Goal: Complete application form: Complete application form

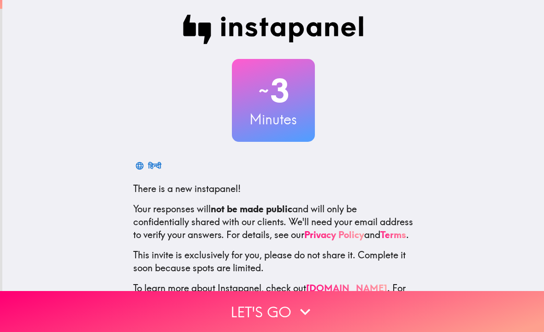
click at [525, 286] on div "~ 3 Minutes हिन्दी There is a new instapanel! Your responses will not be made p…" at bounding box center [273, 168] width 542 height 336
click at [498, 295] on button "Let's go" at bounding box center [272, 311] width 544 height 41
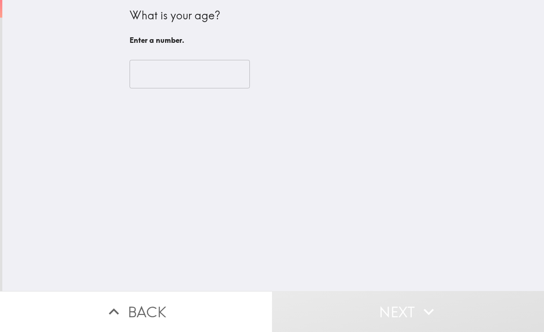
click at [197, 87] on input "number" at bounding box center [190, 74] width 120 height 29
click at [210, 73] on input "number" at bounding box center [190, 74] width 120 height 29
type input "9"
click at [526, 141] on div "What is your age? Enter a number. 9 ​" at bounding box center [273, 145] width 542 height 291
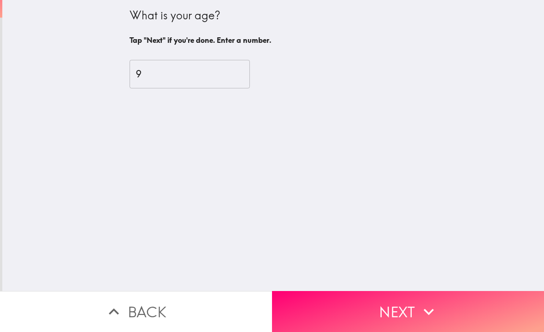
click at [278, 234] on div "What is your age? Tap "Next" if you're done. Enter a number. 9 ​" at bounding box center [273, 145] width 542 height 291
click at [213, 79] on input "9" at bounding box center [190, 74] width 120 height 29
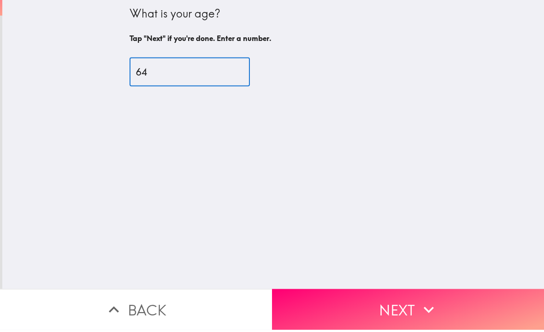
type input "64"
click at [443, 98] on div "What is your age? Tap "Next" if you're done. Enter a number. 64 ​" at bounding box center [273, 145] width 542 height 291
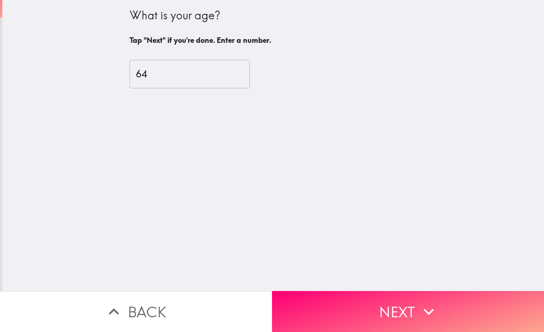
click at [429, 309] on icon "button" at bounding box center [429, 312] width 20 height 20
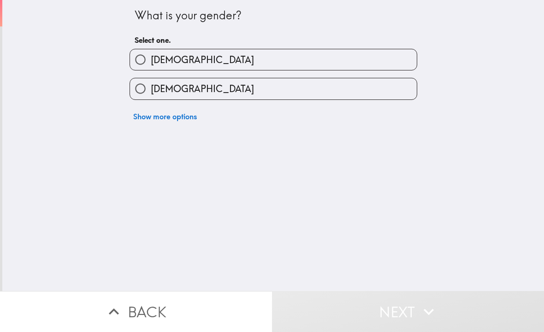
click at [153, 79] on label "[DEMOGRAPHIC_DATA]" at bounding box center [273, 88] width 287 height 21
click at [151, 79] on input "[DEMOGRAPHIC_DATA]" at bounding box center [140, 88] width 21 height 21
radio input "true"
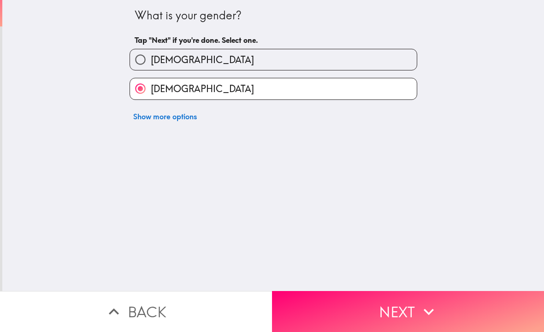
click at [168, 95] on span "[DEMOGRAPHIC_DATA]" at bounding box center [202, 89] width 103 height 13
click at [151, 95] on input "[DEMOGRAPHIC_DATA]" at bounding box center [140, 88] width 21 height 21
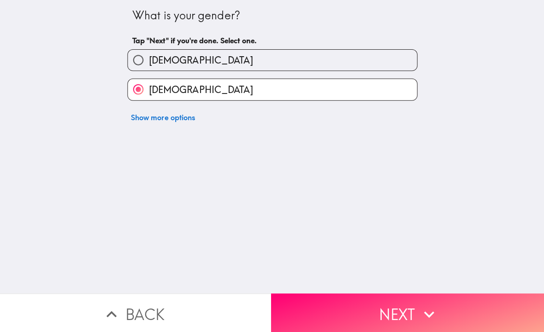
click at [389, 317] on button "Next" at bounding box center [408, 311] width 272 height 41
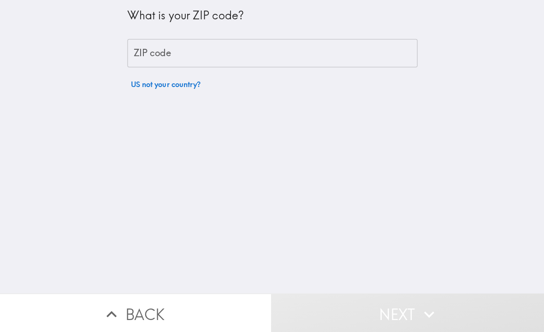
click at [405, 305] on button "Next" at bounding box center [408, 311] width 272 height 41
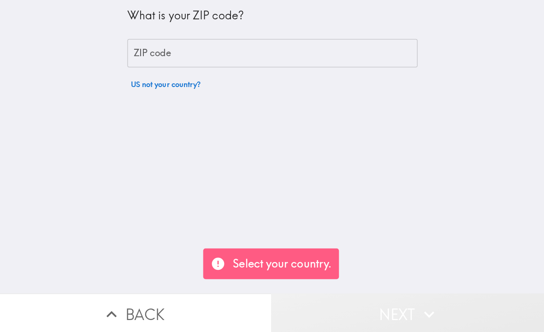
click at [407, 304] on button "Next" at bounding box center [408, 311] width 272 height 41
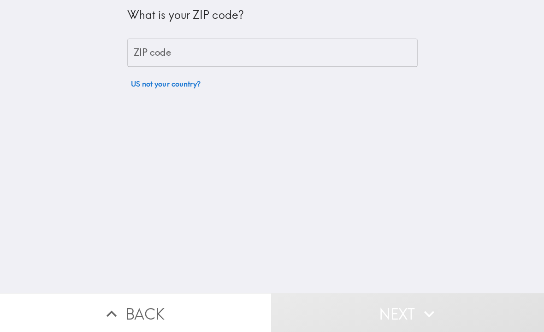
click at [338, 251] on div "What is your ZIP code? ZIP code ZIP code US not your country?" at bounding box center [273, 145] width 542 height 291
click at [310, 45] on input "ZIP code" at bounding box center [274, 53] width 288 height 29
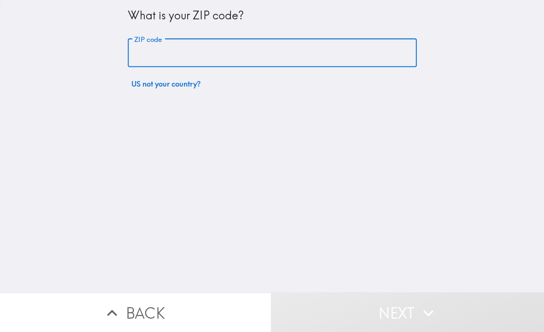
click at [335, 26] on div "What is your ZIP code?" at bounding box center [274, 19] width 288 height 24
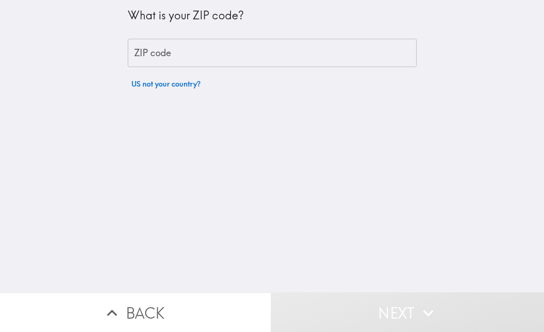
click at [309, 51] on input "ZIP code" at bounding box center [274, 53] width 288 height 29
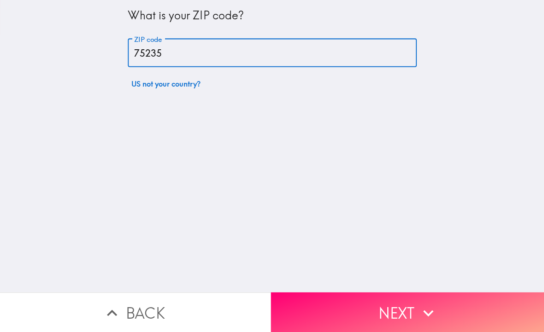
type input "75235"
click at [282, 124] on div "What is your ZIP code? ZIP code 75235 ZIP code US not your country?" at bounding box center [273, 145] width 542 height 291
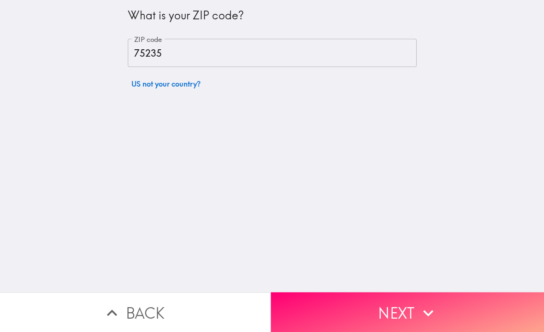
click at [318, 101] on div "What is your ZIP code? ZIP code 75235 ZIP code US not your country?" at bounding box center [273, 145] width 542 height 291
click at [341, 303] on button "Next" at bounding box center [408, 311] width 272 height 41
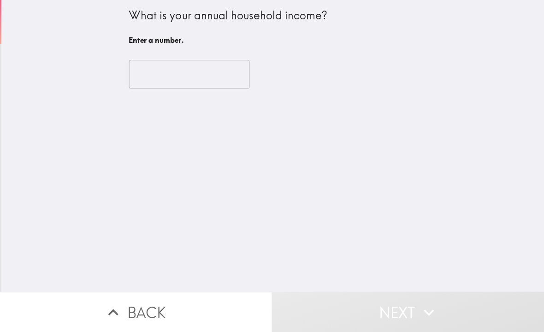
click at [236, 69] on input "number" at bounding box center [190, 74] width 120 height 29
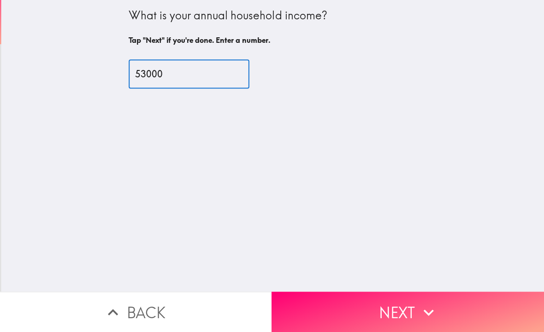
type input "53000"
